Goal: Transaction & Acquisition: Subscribe to service/newsletter

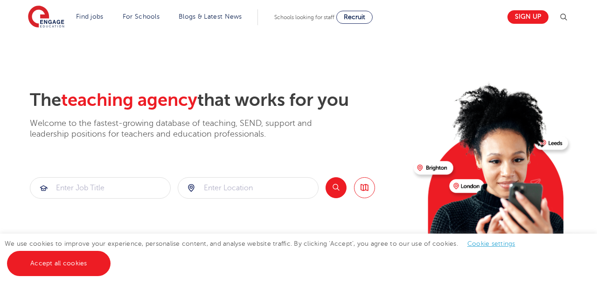
scroll to position [28, 0]
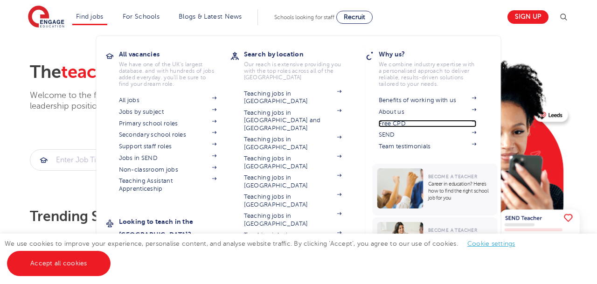
click at [402, 125] on link "Free CPD" at bounding box center [428, 123] width 98 height 7
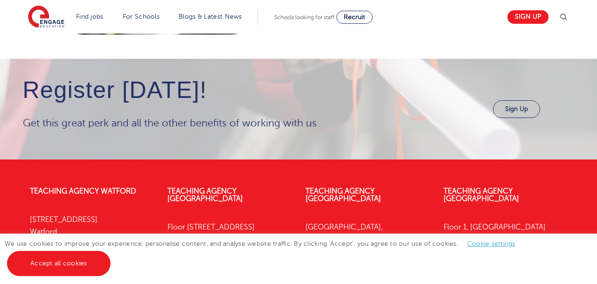
scroll to position [1143, 0]
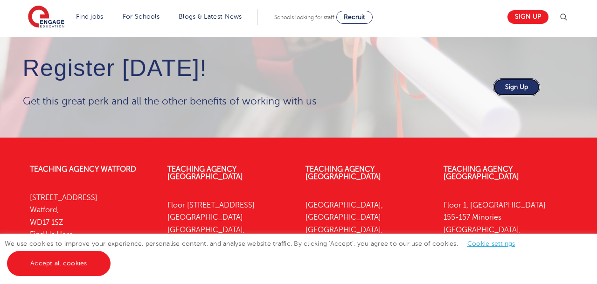
click at [510, 91] on link "Sign Up" at bounding box center [516, 87] width 47 height 18
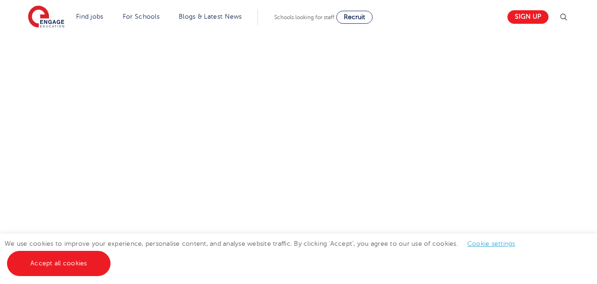
scroll to position [568, 0]
